Goal: Transaction & Acquisition: Book appointment/travel/reservation

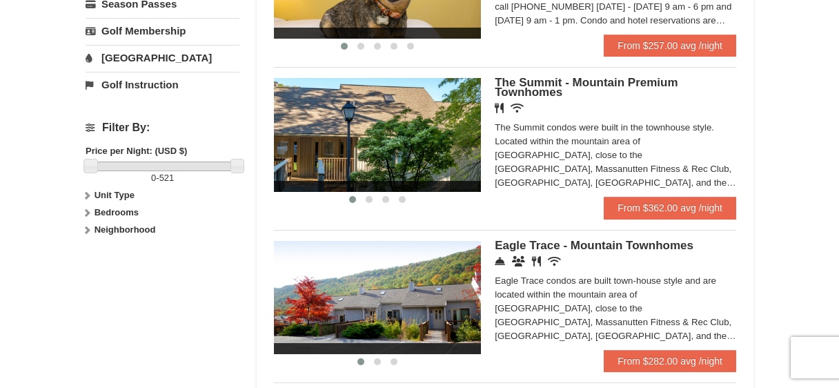
scroll to position [546, 0]
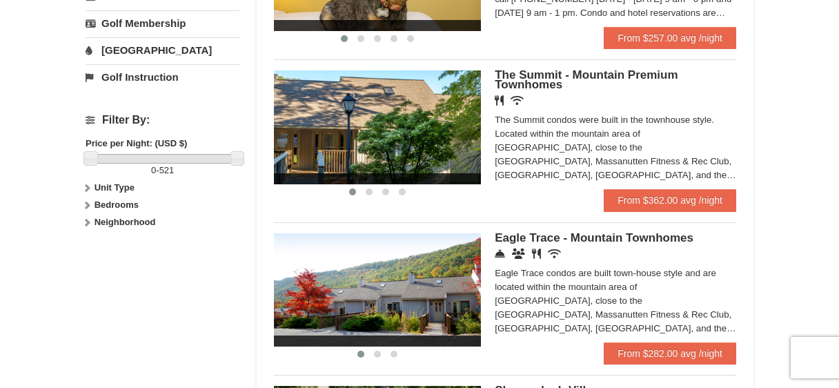
click at [88, 203] on icon at bounding box center [87, 205] width 10 height 10
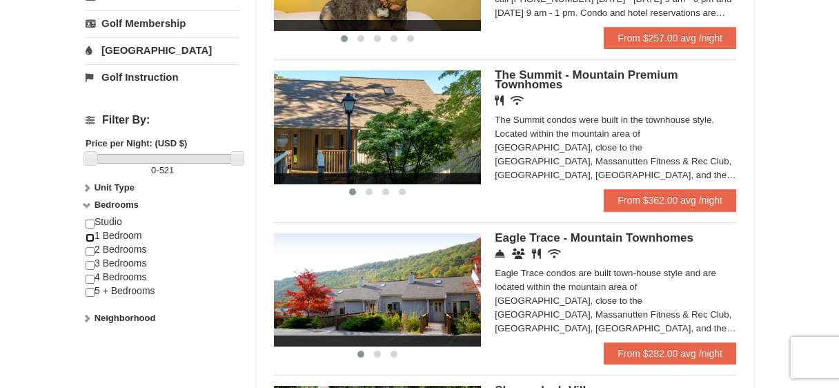
click at [92, 237] on input "checkbox" at bounding box center [90, 237] width 9 height 9
checkbox input "true"
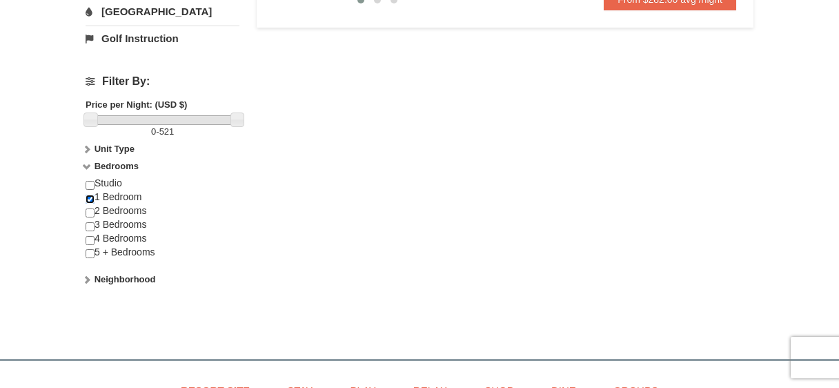
scroll to position [581, 0]
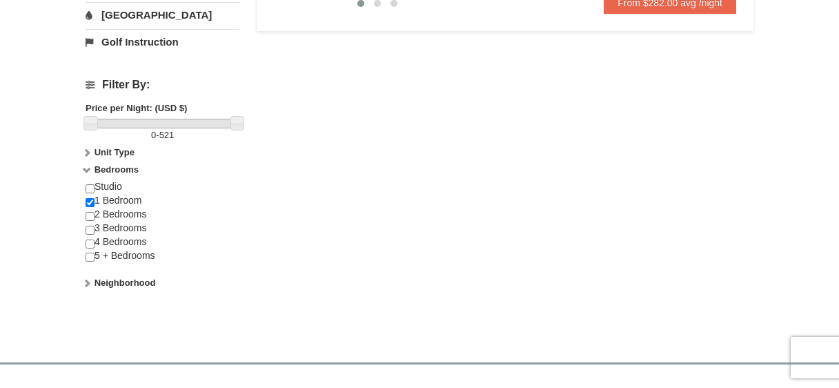
click at [145, 283] on strong "Neighborhood" at bounding box center [124, 282] width 61 height 10
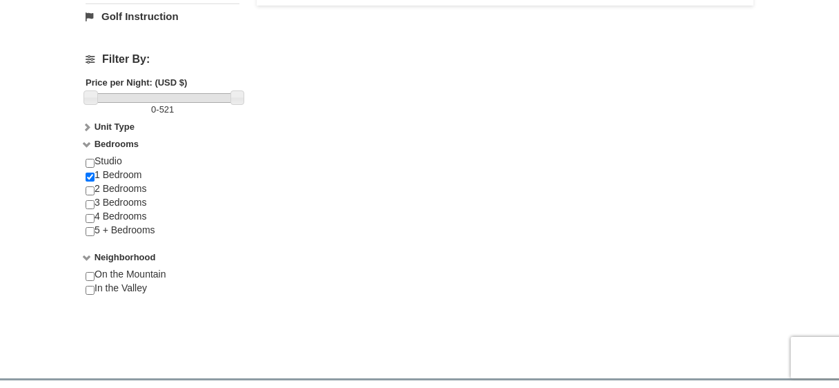
scroll to position [611, 0]
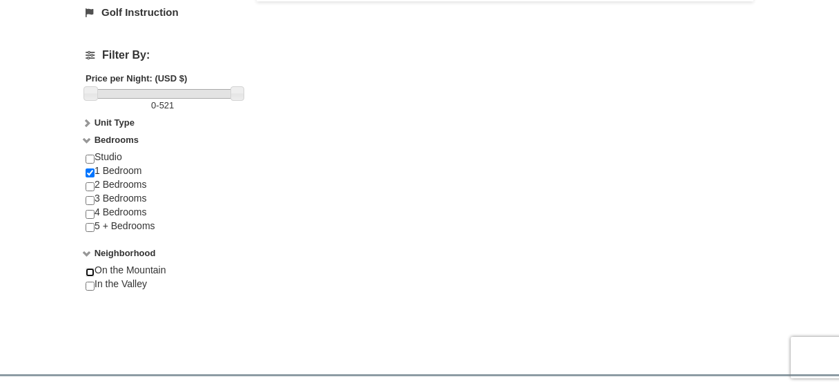
click at [89, 273] on input "checkbox" at bounding box center [90, 272] width 9 height 9
checkbox input "true"
click at [89, 283] on input "checkbox" at bounding box center [90, 285] width 9 height 9
checkbox input "true"
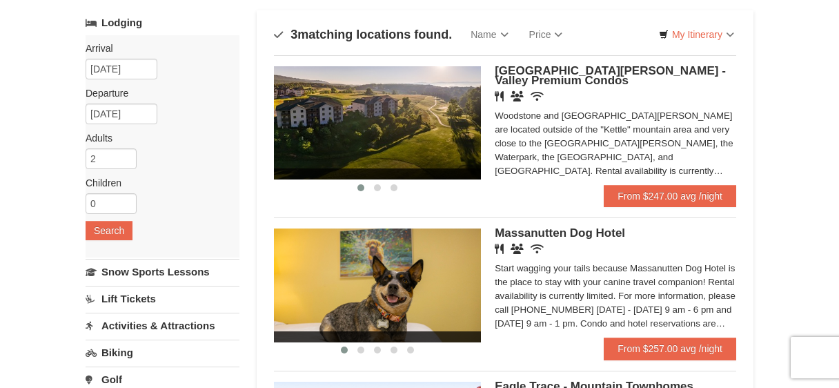
scroll to position [82, 0]
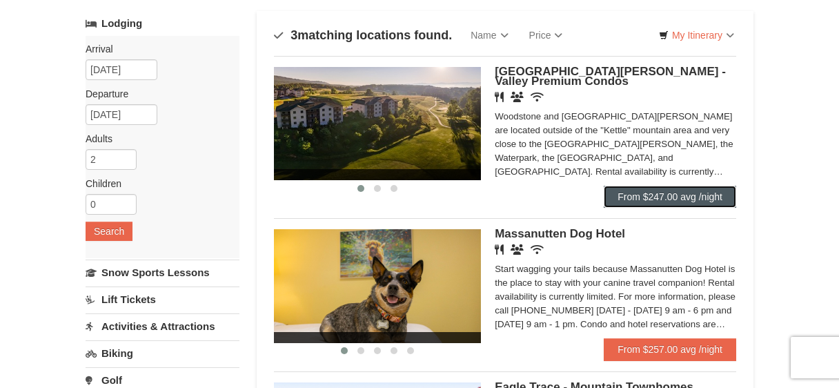
click at [658, 199] on link "From $247.00 avg /night" at bounding box center [669, 197] width 132 height 22
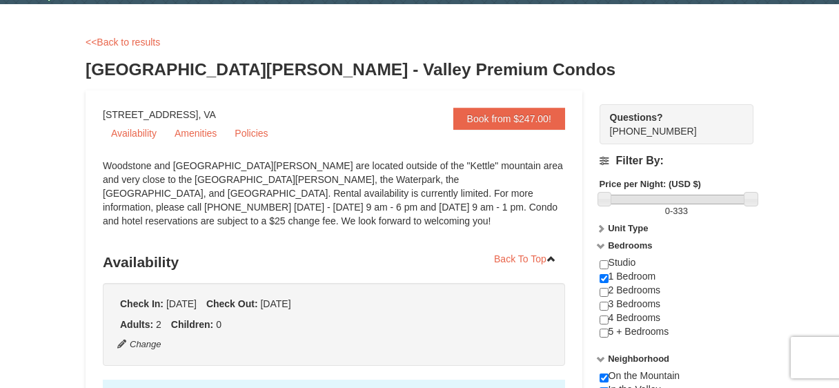
scroll to position [36, 0]
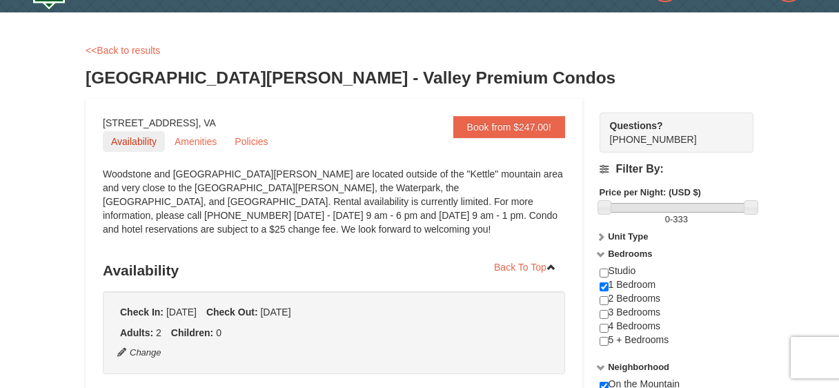
click at [137, 148] on link "Availability" at bounding box center [134, 141] width 62 height 21
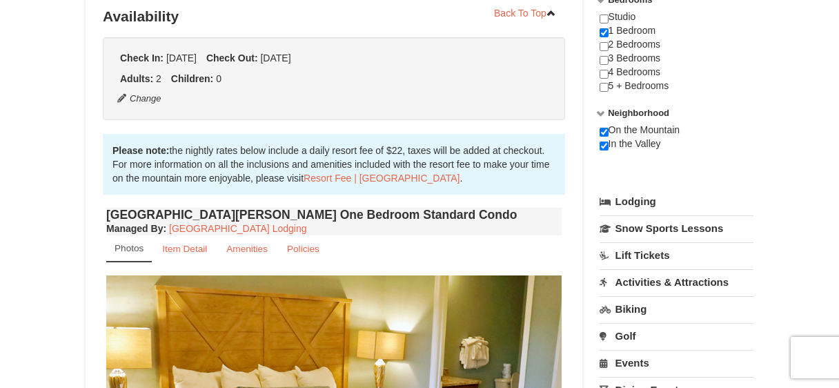
scroll to position [292, 0]
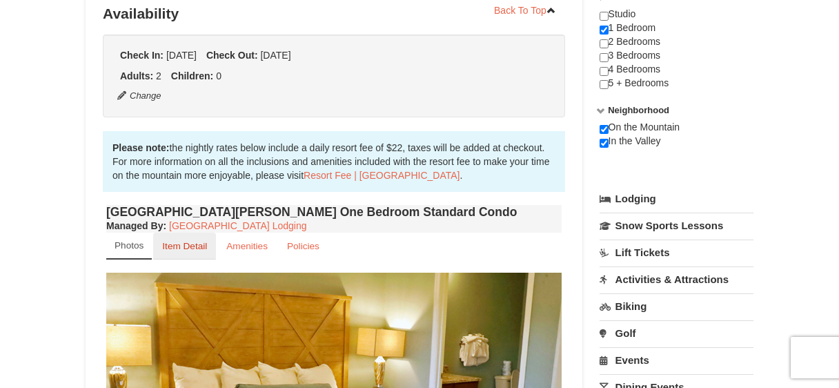
click at [191, 239] on link "Item Detail" at bounding box center [184, 245] width 63 height 27
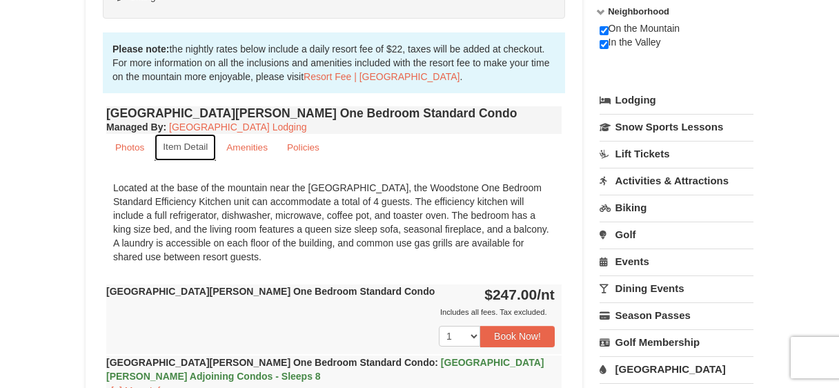
scroll to position [385, 0]
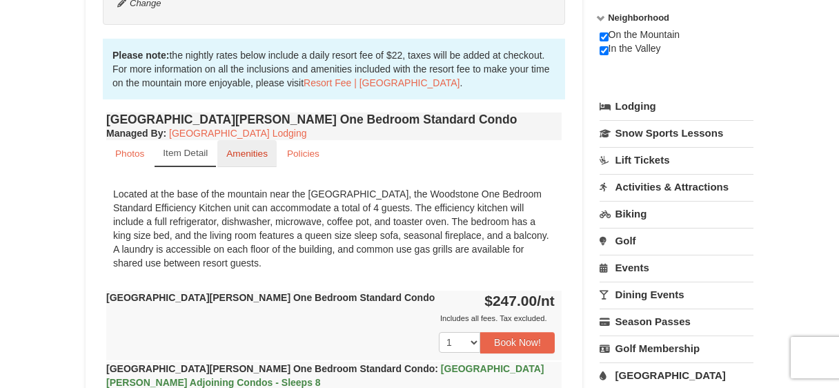
click at [248, 159] on small "Amenities" at bounding box center [246, 153] width 41 height 10
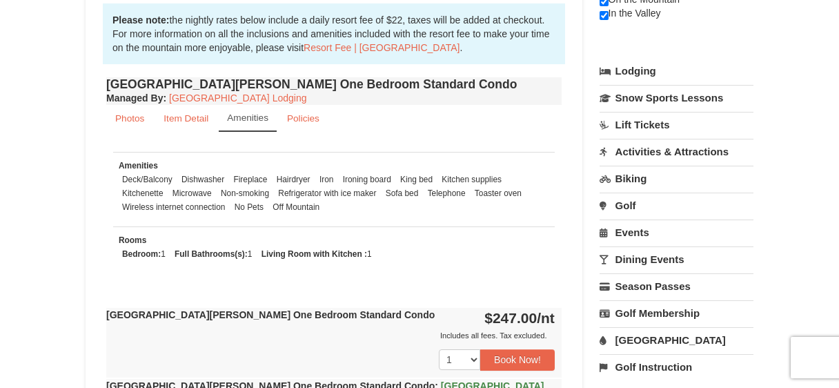
scroll to position [413, 0]
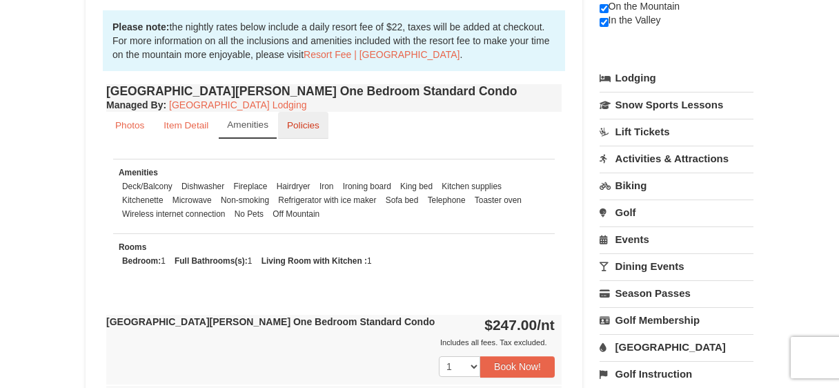
click at [312, 126] on small "Policies" at bounding box center [303, 125] width 32 height 10
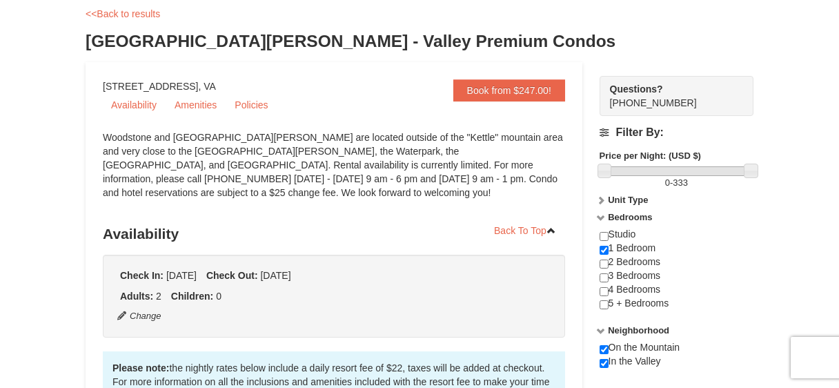
scroll to position [0, 0]
